Goal: Task Accomplishment & Management: Manage account settings

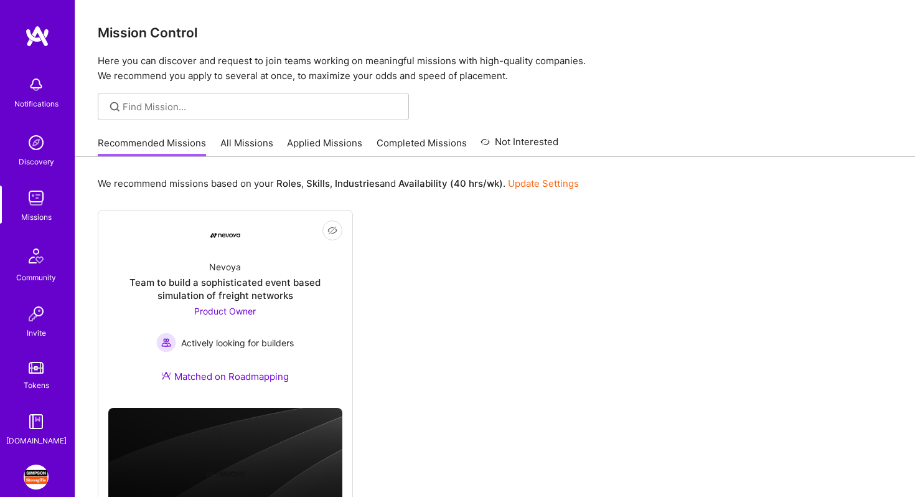
click at [30, 423] on img at bounding box center [36, 421] width 25 height 25
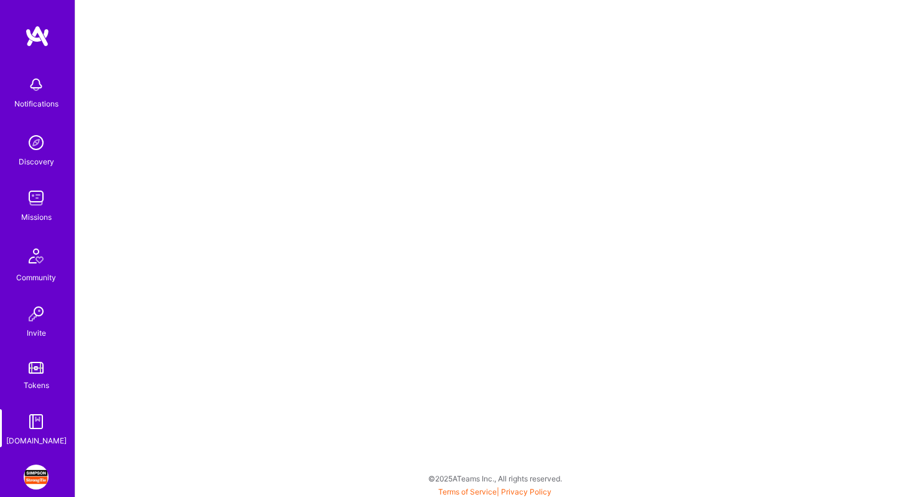
scroll to position [60, 0]
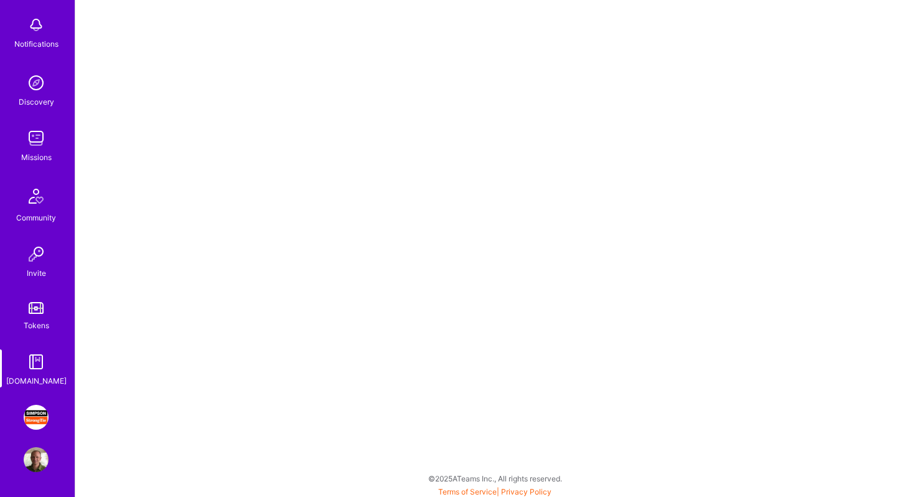
click at [35, 417] on img at bounding box center [36, 417] width 25 height 25
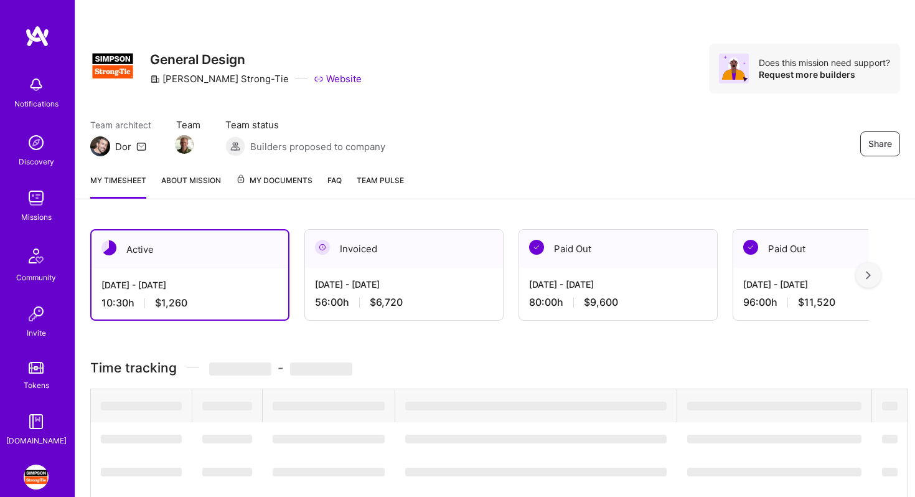
scroll to position [60, 0]
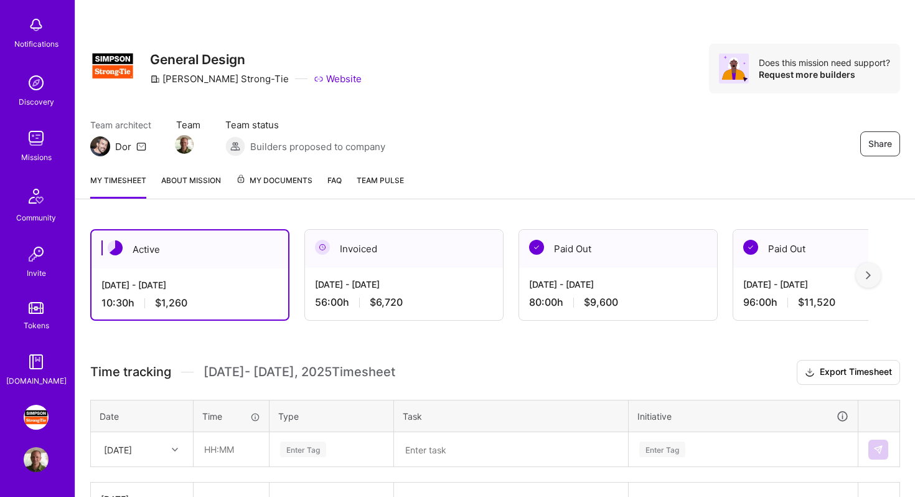
click at [31, 457] on img at bounding box center [36, 459] width 25 height 25
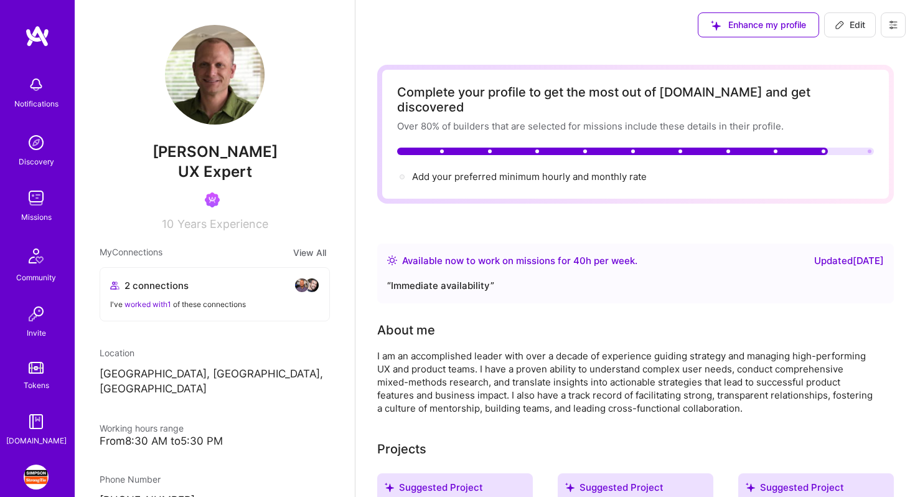
click at [35, 469] on img at bounding box center [36, 476] width 25 height 25
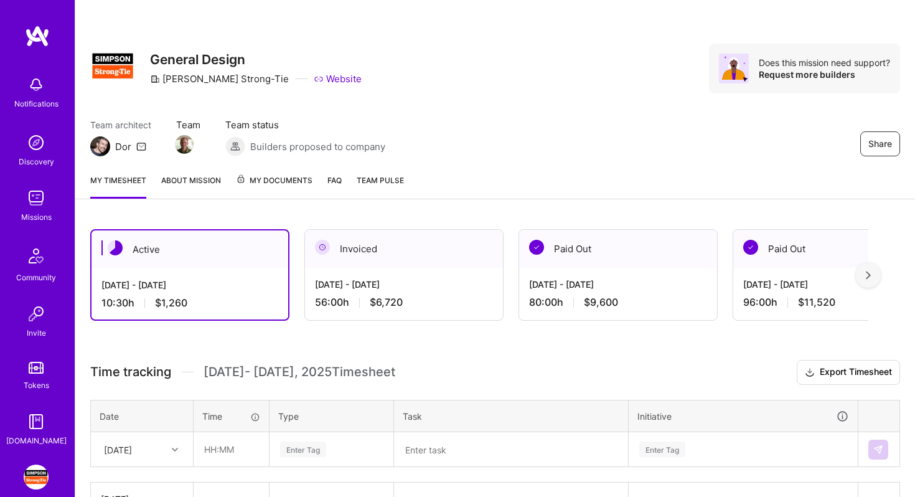
click at [278, 181] on span "My Documents" at bounding box center [274, 181] width 77 height 14
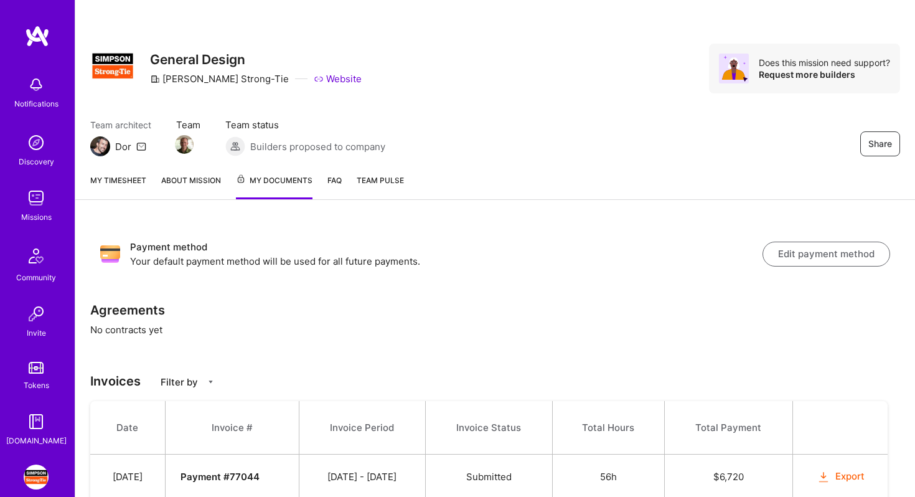
click at [39, 202] on img at bounding box center [36, 197] width 25 height 25
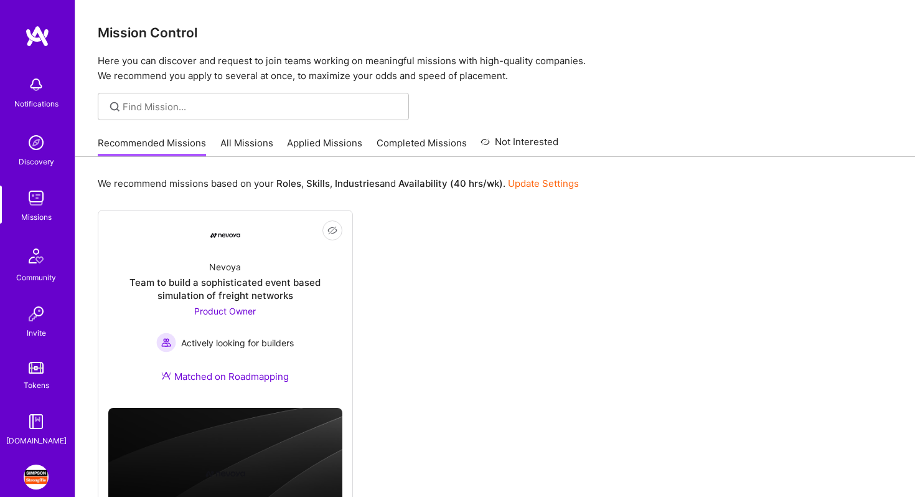
click at [42, 467] on img at bounding box center [36, 476] width 25 height 25
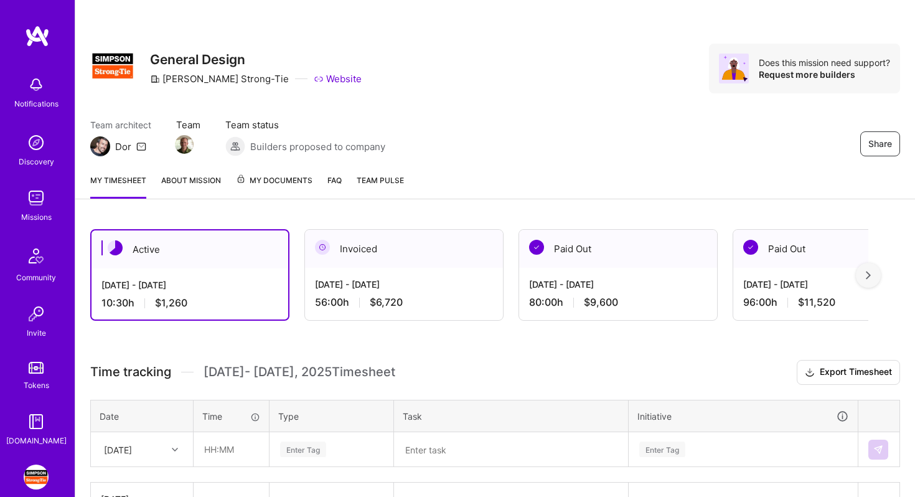
scroll to position [60, 0]
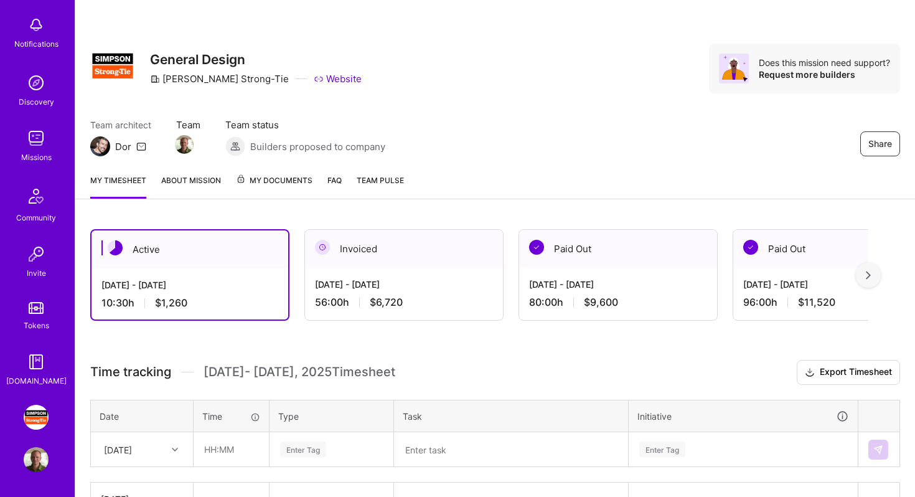
click at [30, 463] on img at bounding box center [36, 459] width 25 height 25
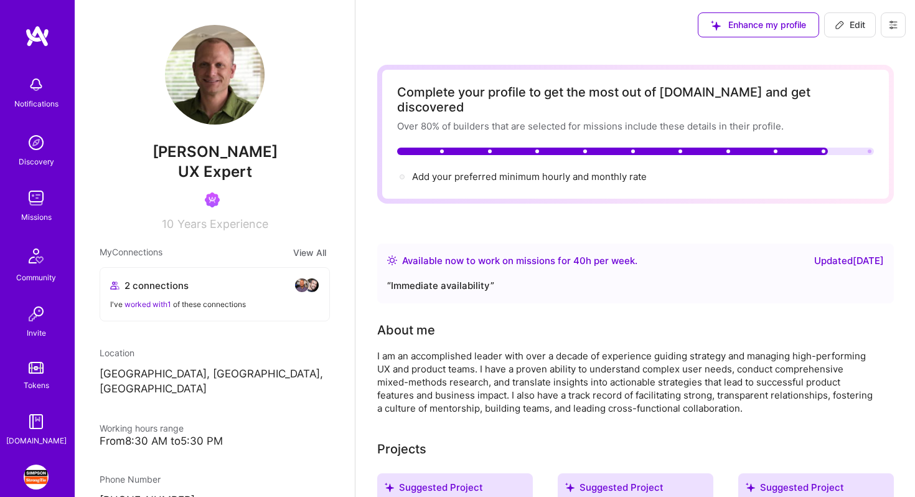
click at [895, 27] on icon at bounding box center [892, 24] width 7 height 7
click at [853, 58] on button "Settings" at bounding box center [858, 53] width 93 height 32
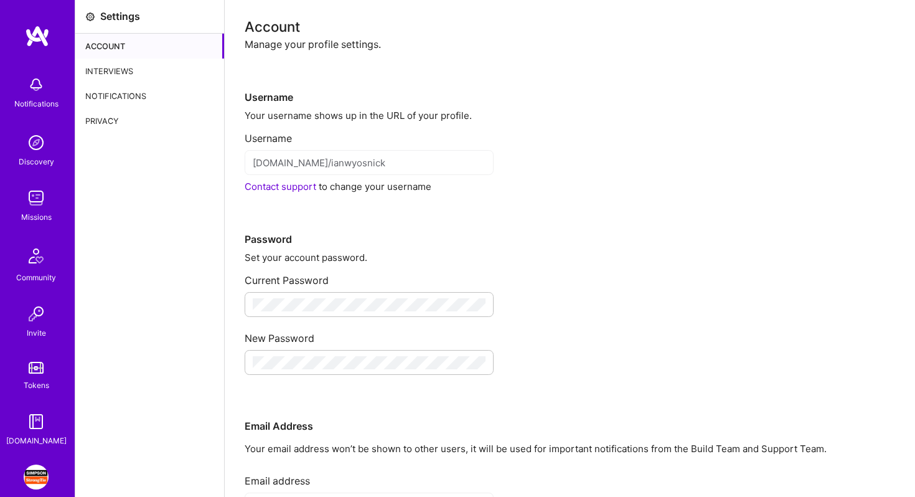
click at [107, 75] on div "Interviews" at bounding box center [149, 70] width 149 height 25
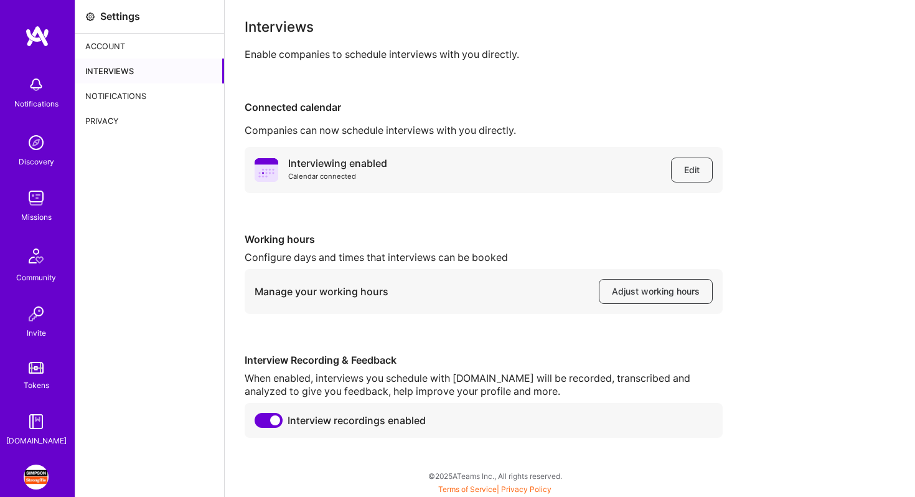
click at [103, 89] on div "Notifications" at bounding box center [149, 95] width 149 height 25
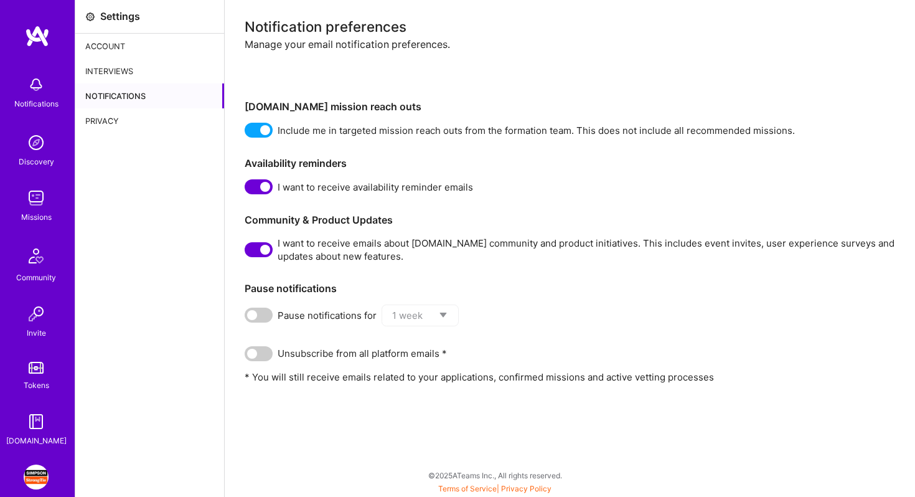
click at [111, 119] on div "Privacy" at bounding box center [149, 120] width 149 height 25
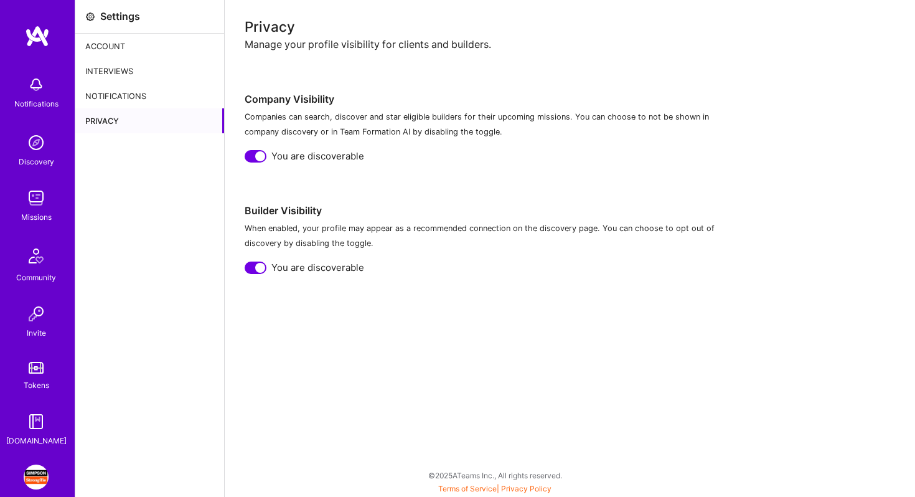
click at [40, 468] on img at bounding box center [36, 476] width 25 height 25
